Goal: Task Accomplishment & Management: Use online tool/utility

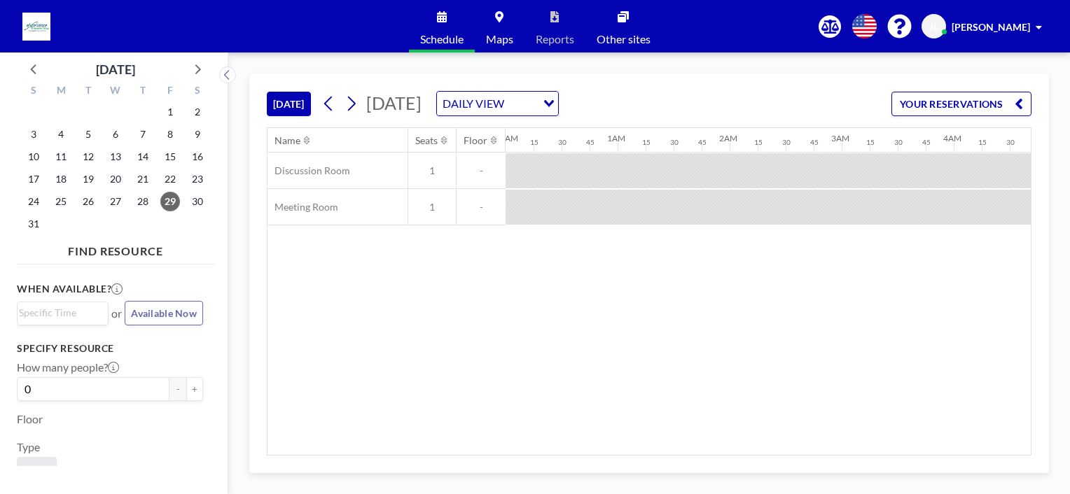
scroll to position [0, 1120]
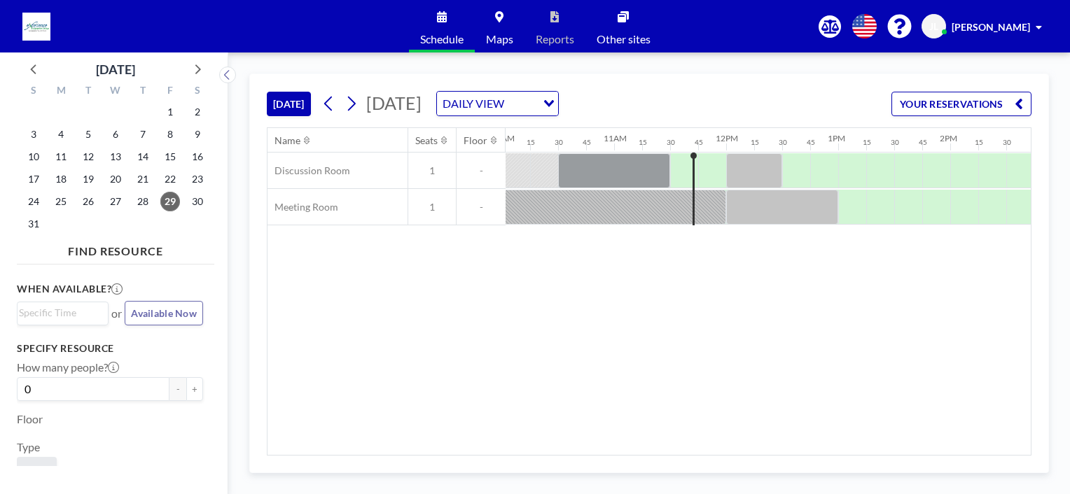
scroll to position [0, 1115]
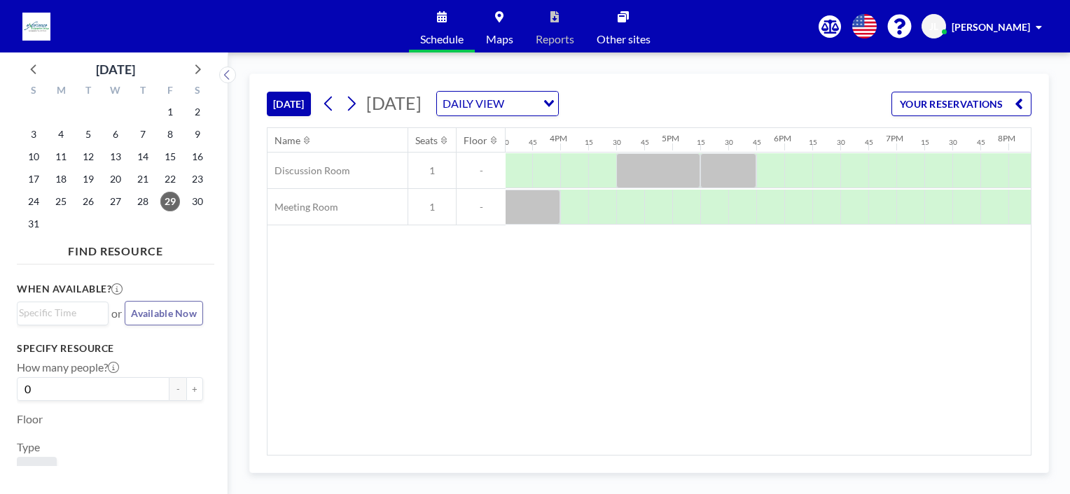
scroll to position [0, 1745]
